Goal: Task Accomplishment & Management: Manage account settings

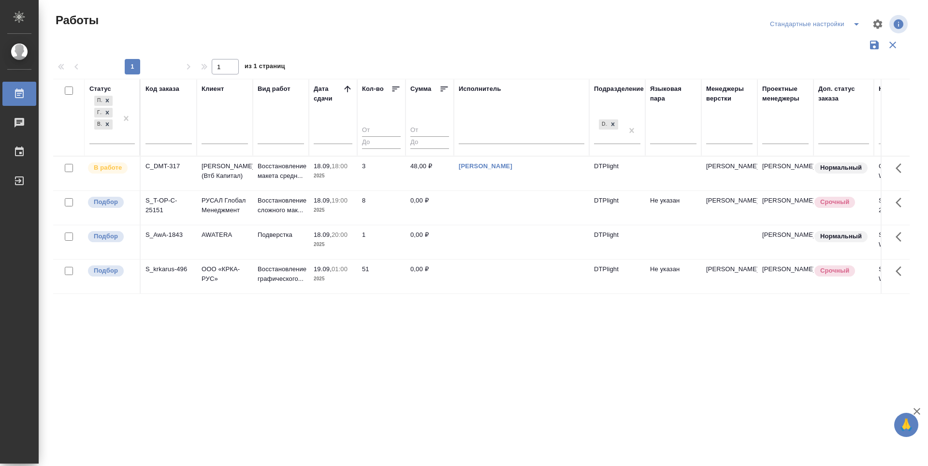
click at [514, 376] on div "Статус Подбор Готов к работе В работе Код заказа Клиент Вид работ Дата сдачи Ко…" at bounding box center [481, 253] width 856 height 348
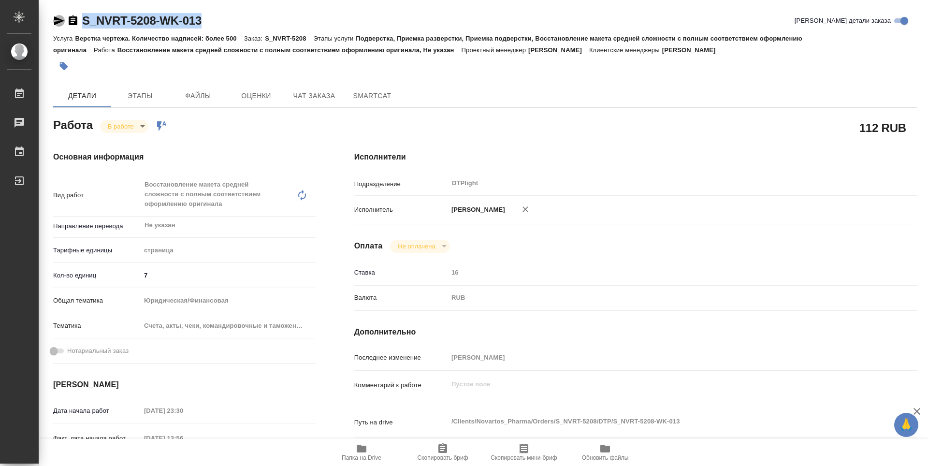
click at [63, 20] on icon "button" at bounding box center [59, 21] width 12 height 12
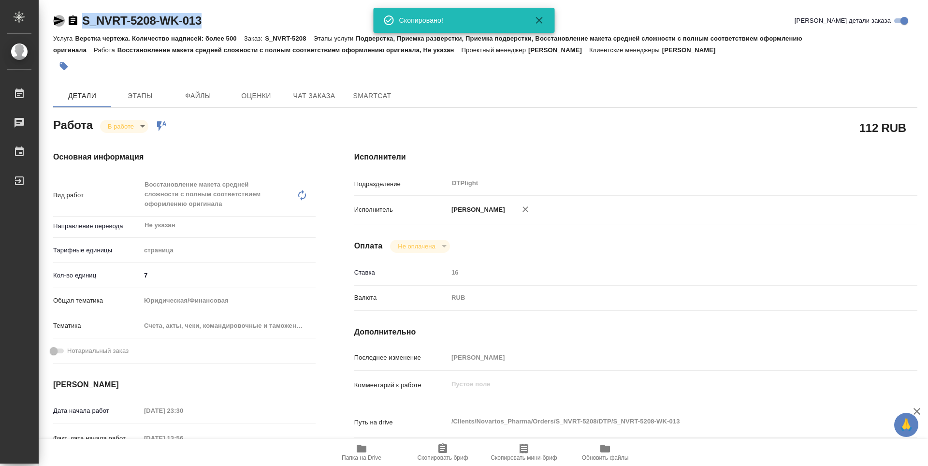
click at [57, 19] on icon "button" at bounding box center [59, 20] width 10 height 9
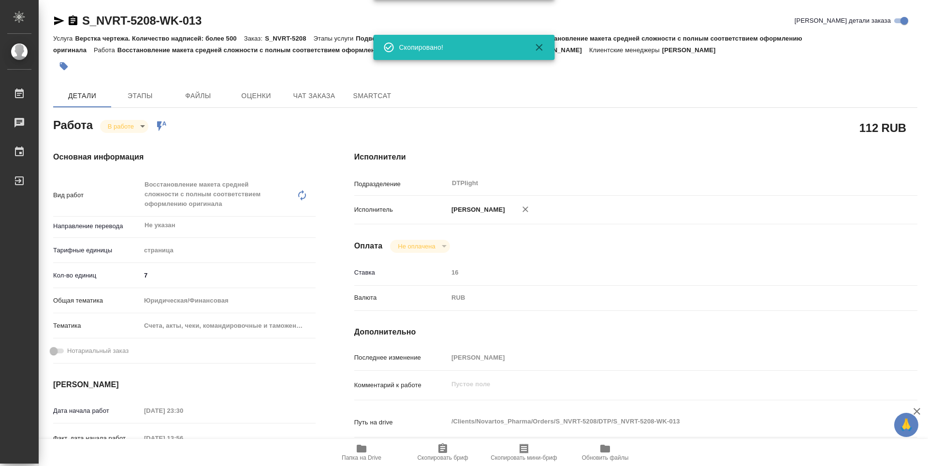
click at [924, 140] on div "Исполнители Подразделение DTPlight ​ Исполнитель Зубакова Виктория Оплата Не оп…" at bounding box center [636, 348] width 602 height 432
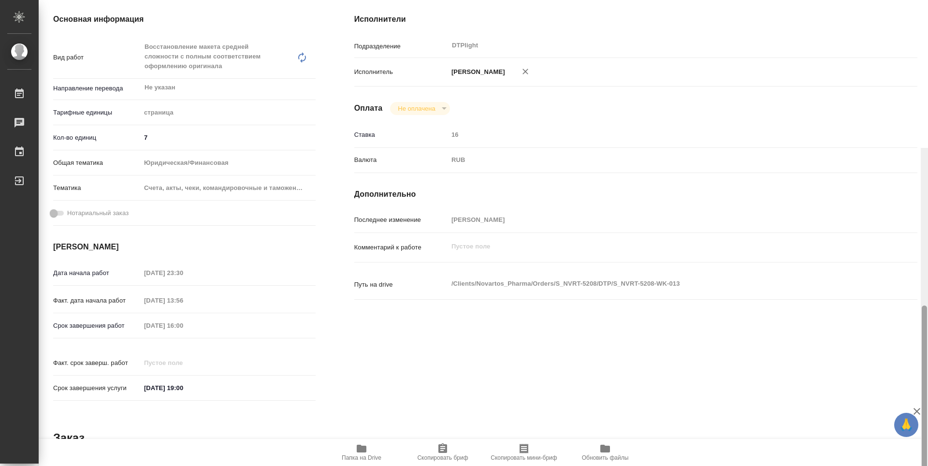
drag, startPoint x: 925, startPoint y: 127, endPoint x: 435, endPoint y: 48, distance: 495.5
click at [910, 119] on div "S_NVRT-5208-WK-013 Кратко детали заказа Услуга Верстка чертежа. Количество надп…" at bounding box center [483, 233] width 889 height 466
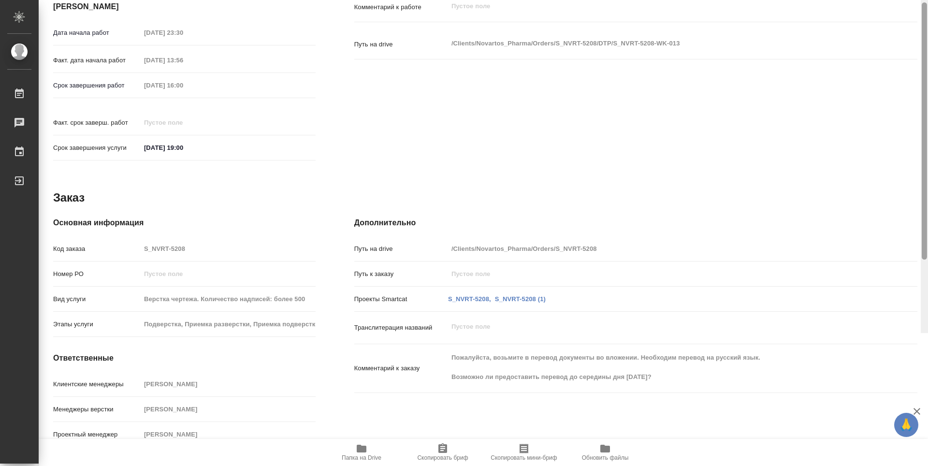
scroll to position [32, 0]
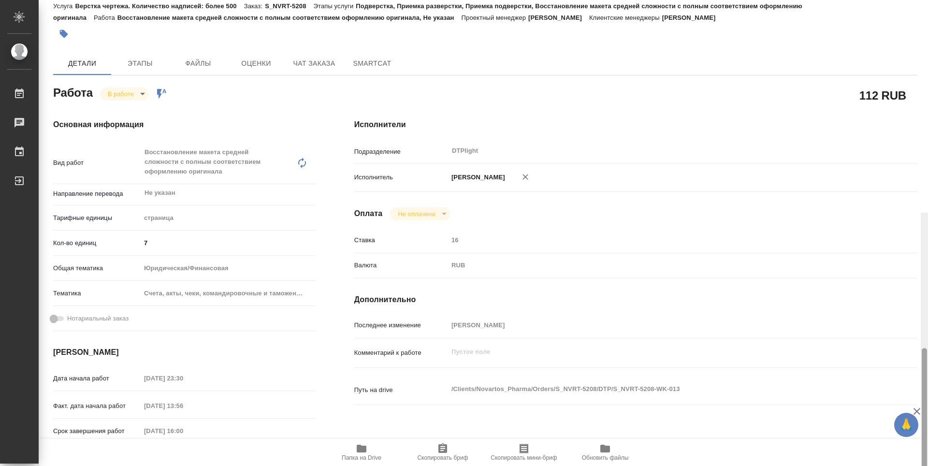
drag, startPoint x: 925, startPoint y: 180, endPoint x: 877, endPoint y: -21, distance: 206.8
click at [877, 0] on html "🙏 .cls-1 fill:#fff; AWATERA Zubakova Viktoriya Работы 0 Чаты График Выйти S_NVR…" at bounding box center [464, 233] width 928 height 466
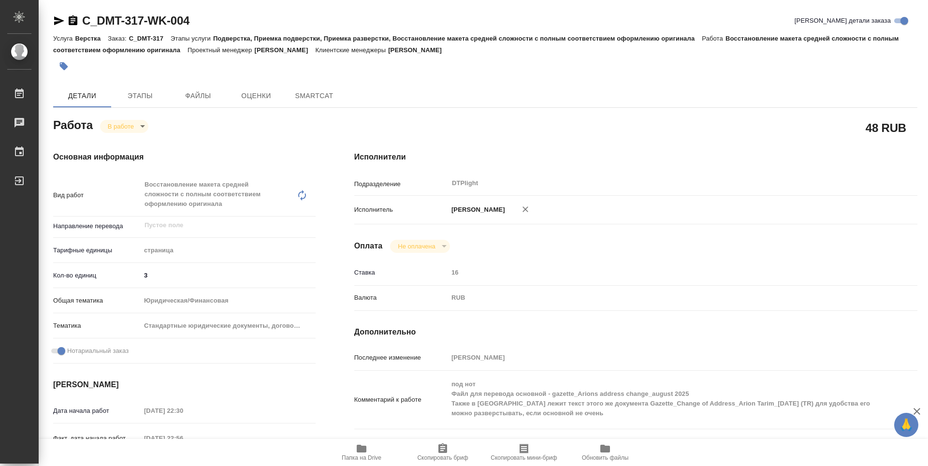
type textarea "x"
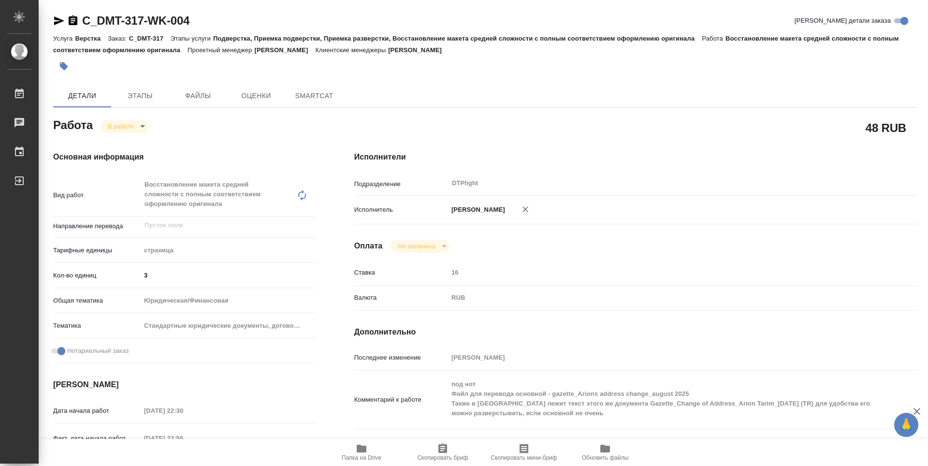
type textarea "x"
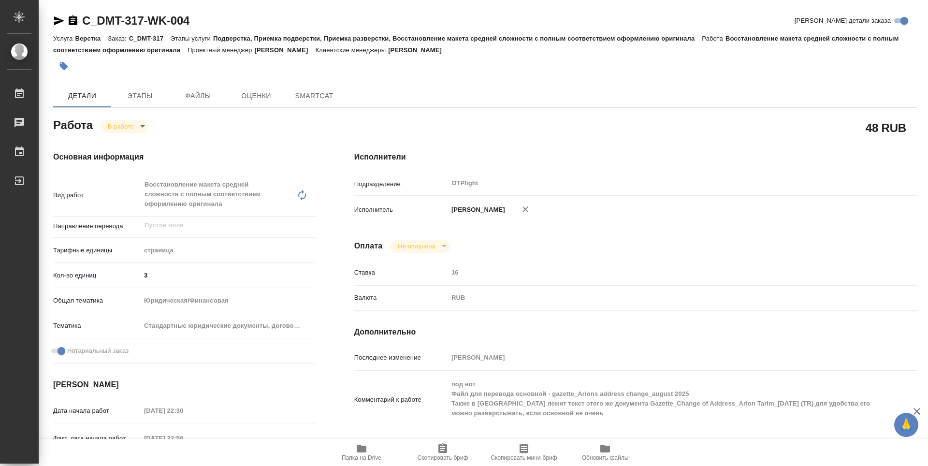
type textarea "x"
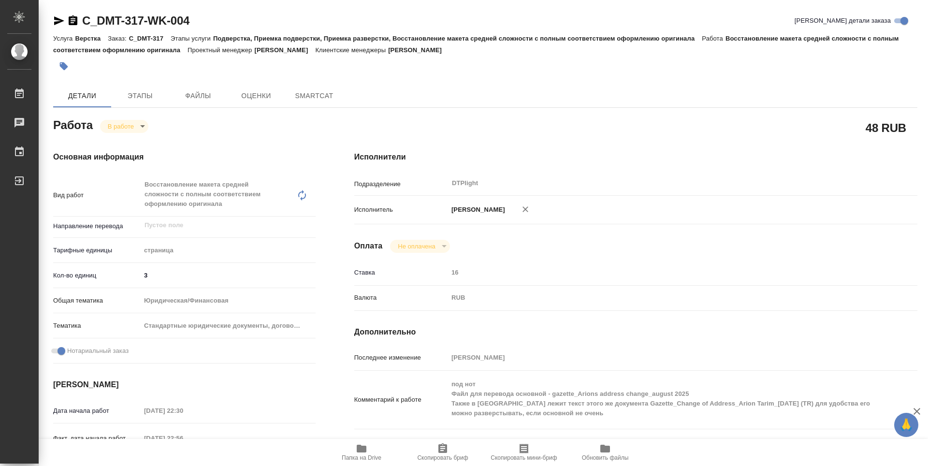
type textarea "x"
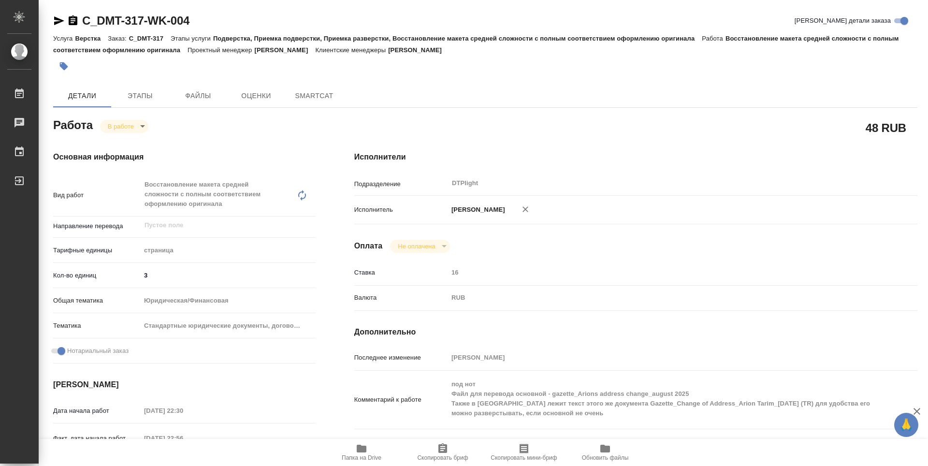
type textarea "x"
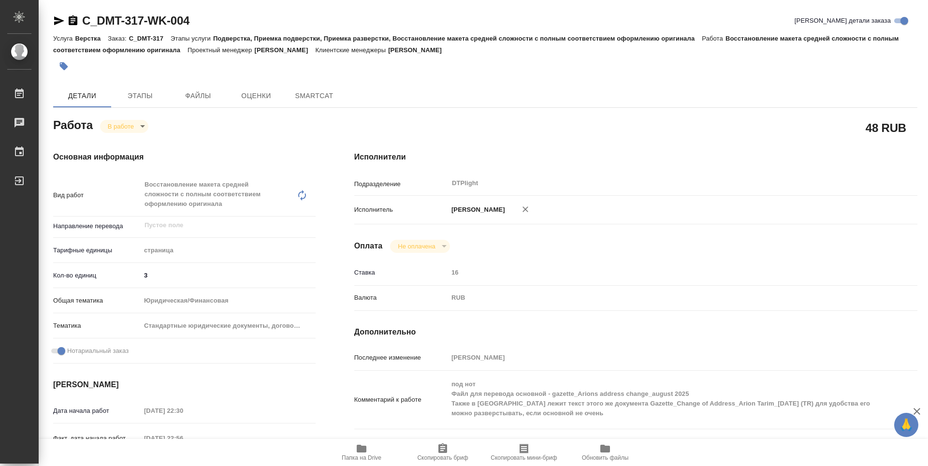
type textarea "x"
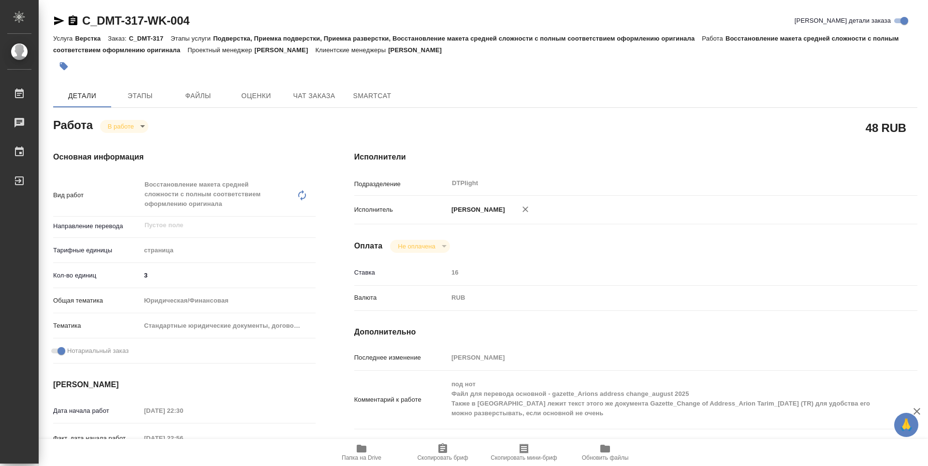
type textarea "x"
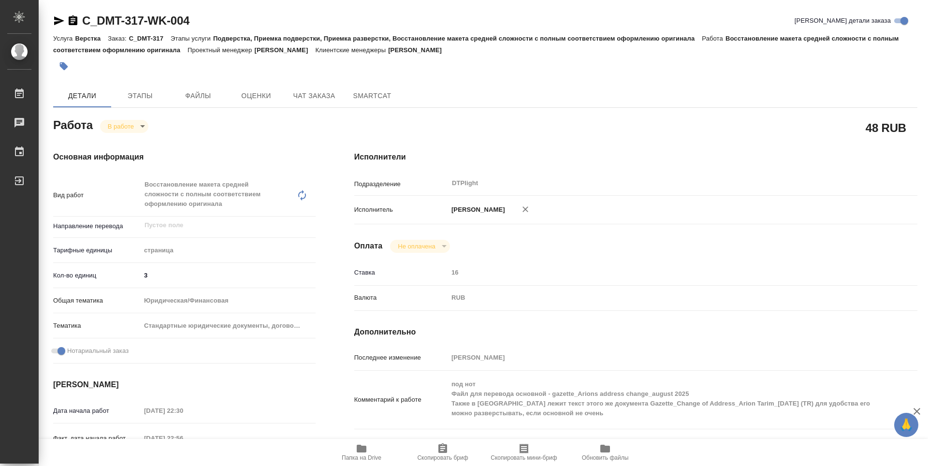
type textarea "x"
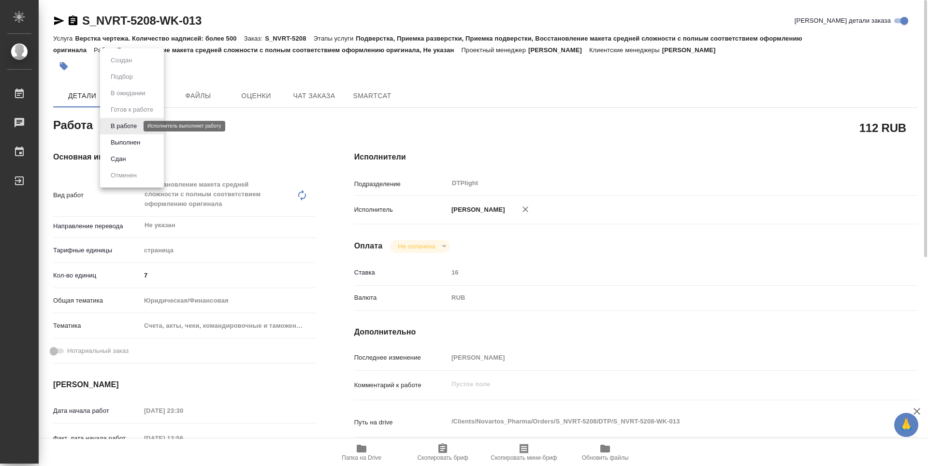
click at [136, 124] on body "🙏 .cls-1 fill:#fff; AWATERA Zubakova Viktoriya Работы 0 Чаты График Выйти S_NVR…" at bounding box center [464, 233] width 928 height 466
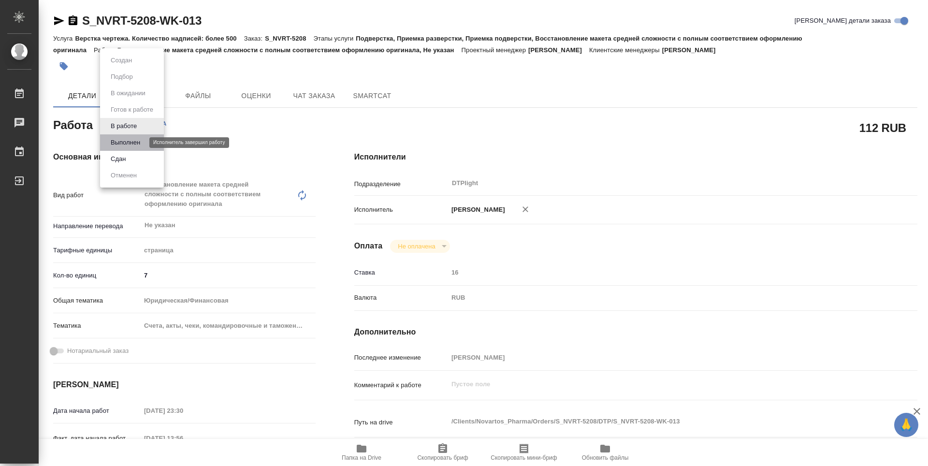
click at [131, 144] on button "Выполнен" at bounding box center [125, 142] width 35 height 11
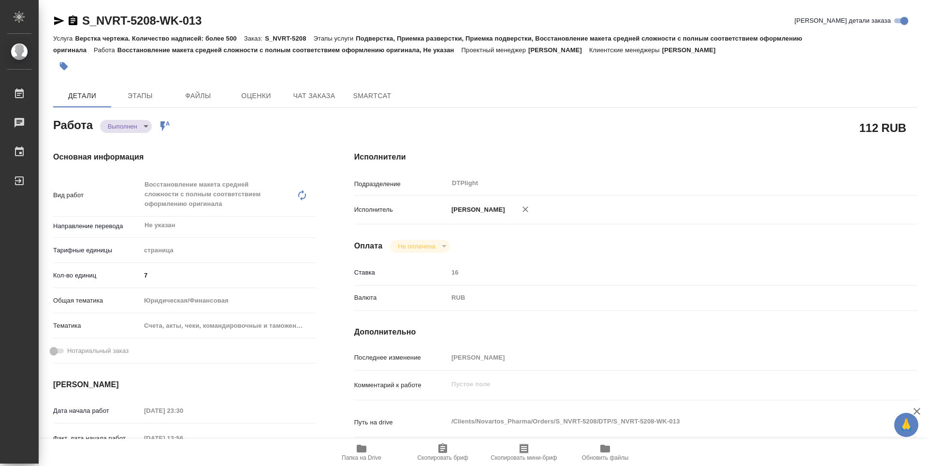
type textarea "x"
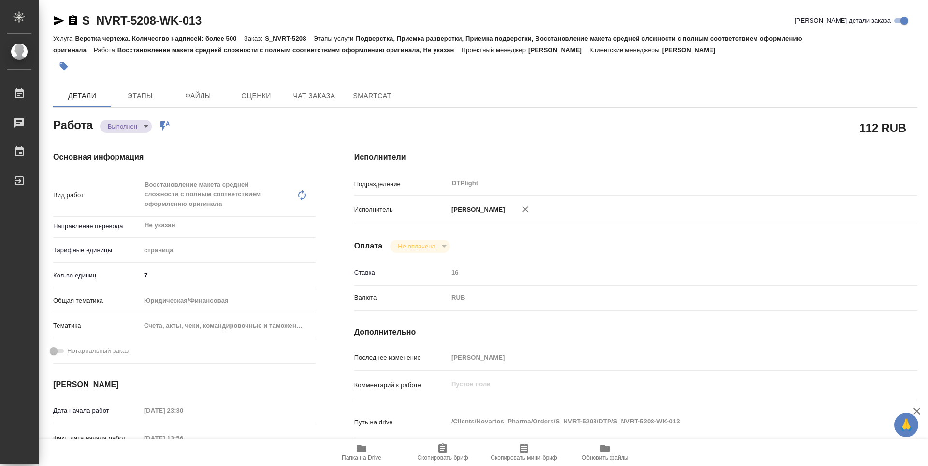
type textarea "x"
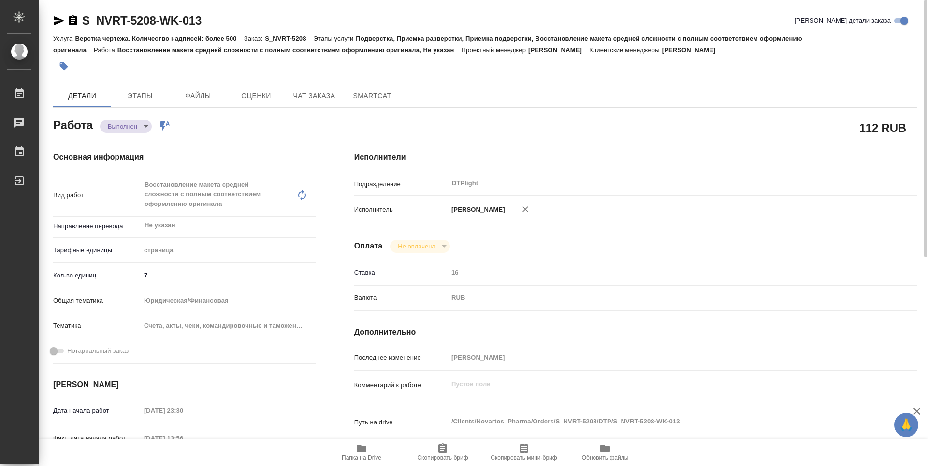
type textarea "x"
